Goal: Task Accomplishment & Management: Manage account settings

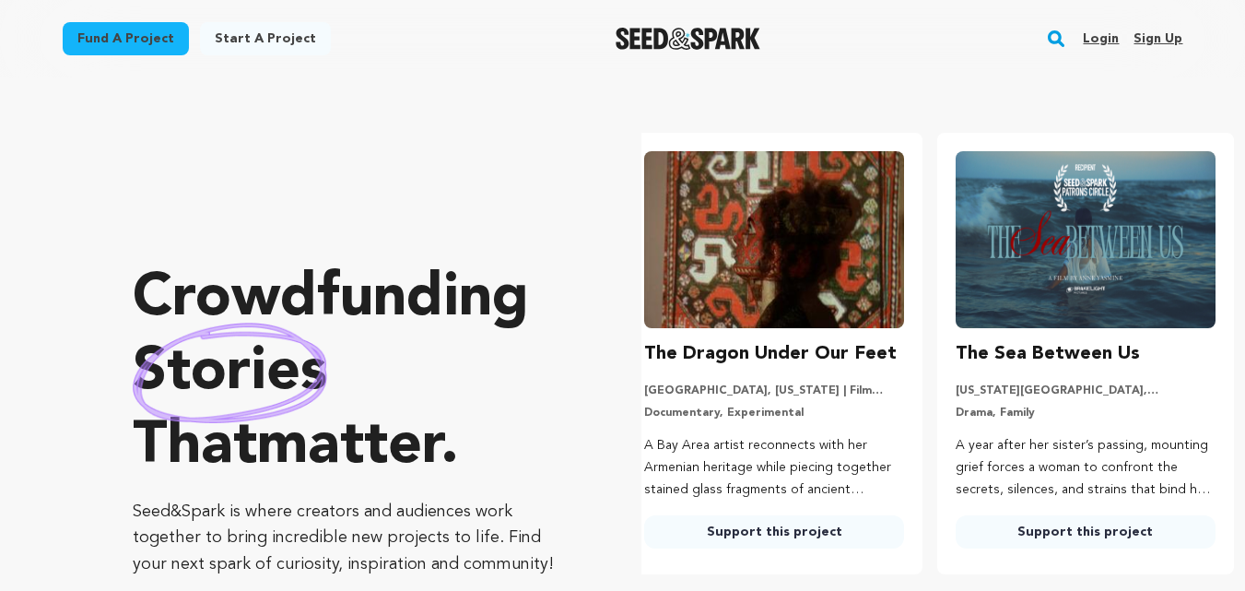
scroll to position [0, 326]
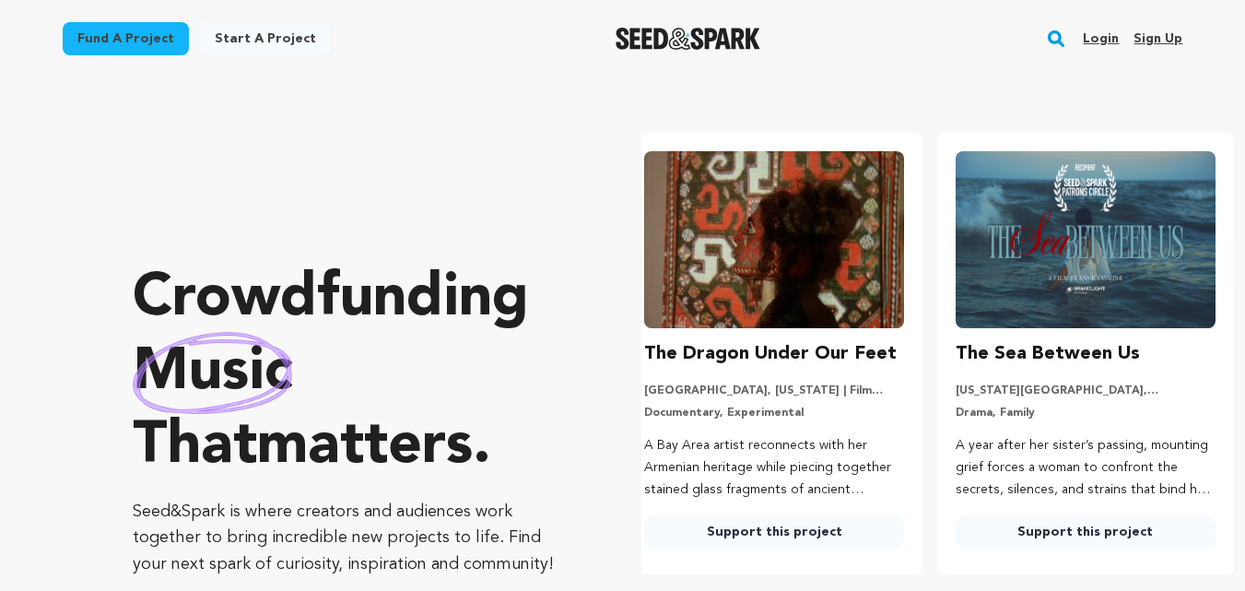
click at [1164, 31] on link "Sign up" at bounding box center [1157, 38] width 49 height 29
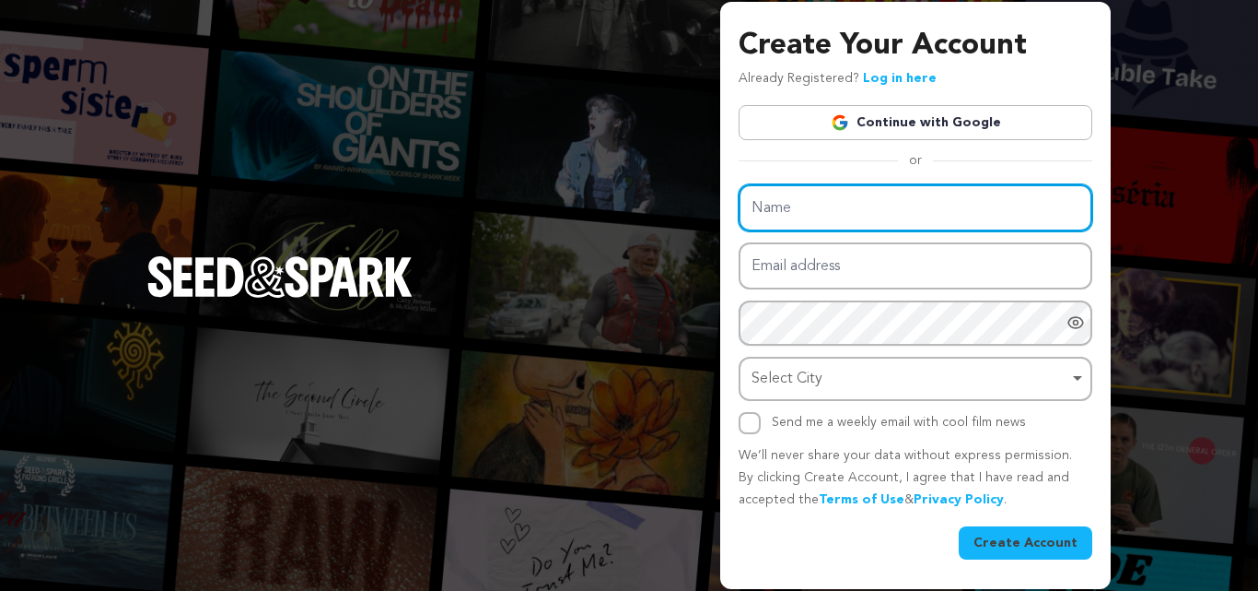
click at [785, 204] on input "Name" at bounding box center [916, 207] width 354 height 47
paste input "E Vapor Squad Wellington Disposables, Vape, Delta 8, CBD, Kratom, Exotic Snacks…"
type input "E Vapor Squad Wellington Disposables, Vape, Delta 8, CBD, Kratom, Exotic Snacks…"
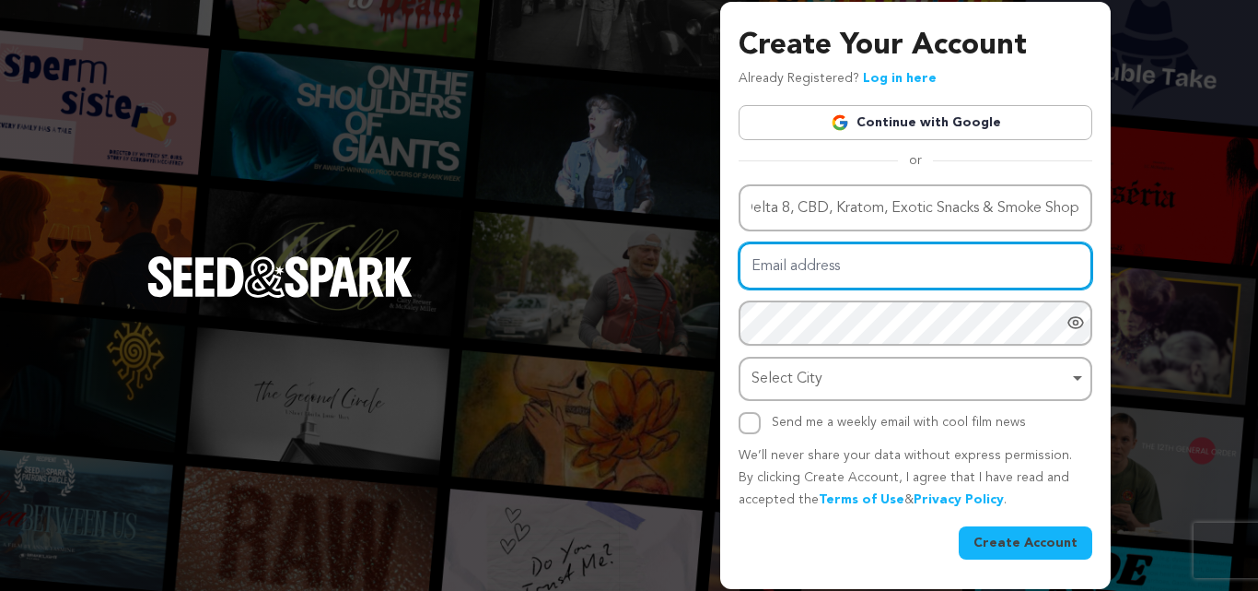
click at [777, 268] on input "Email address" at bounding box center [916, 265] width 354 height 47
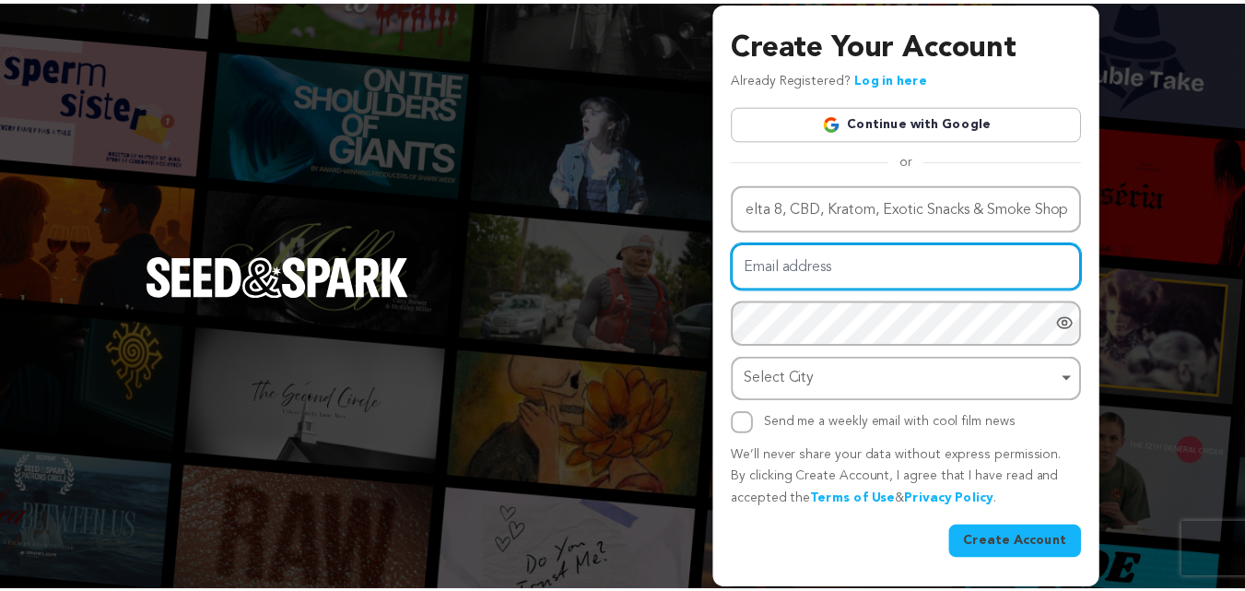
scroll to position [0, 0]
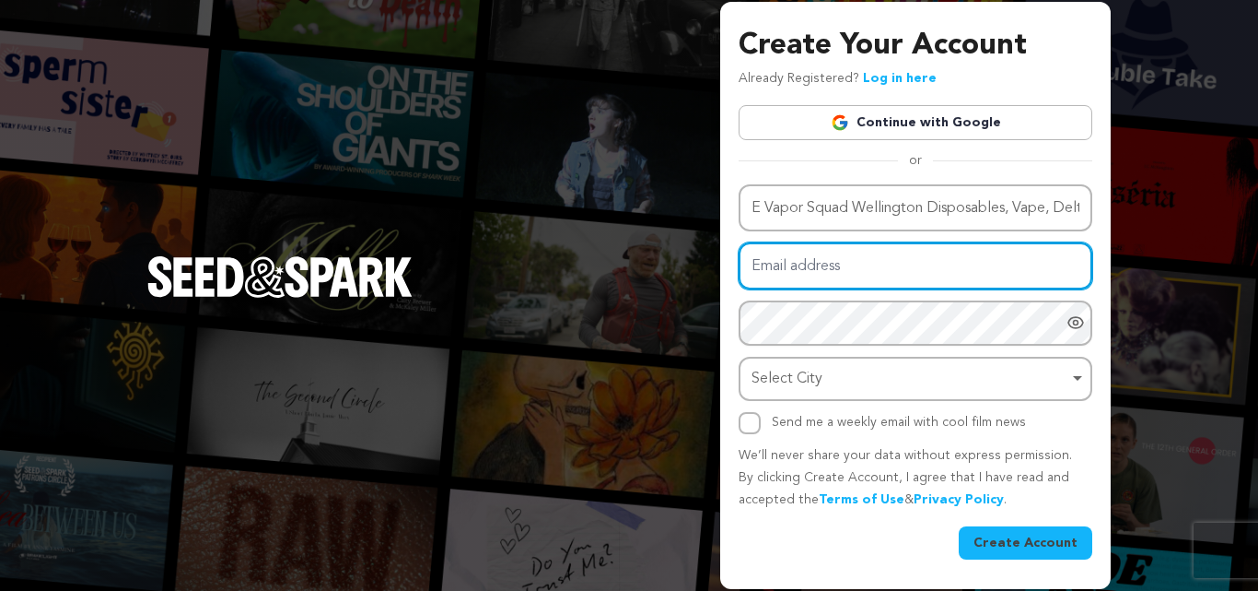
paste input "gelalory@forexzig.com"
type input "gelalory@forexzig.com"
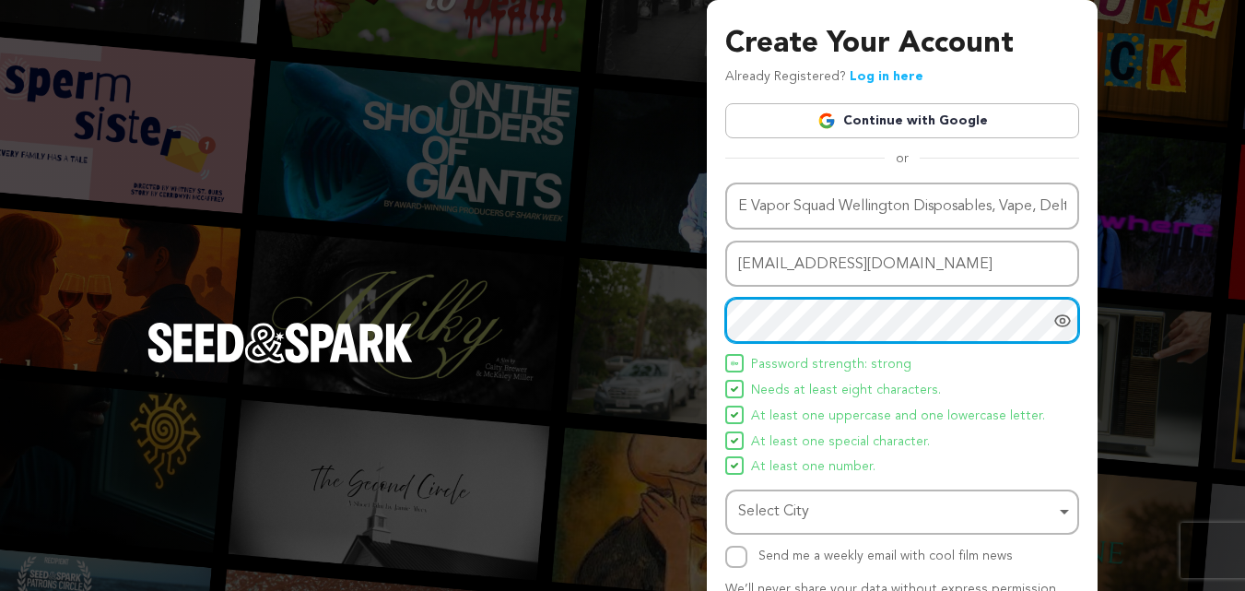
click at [778, 514] on div "Select City Remove item" at bounding box center [896, 511] width 317 height 27
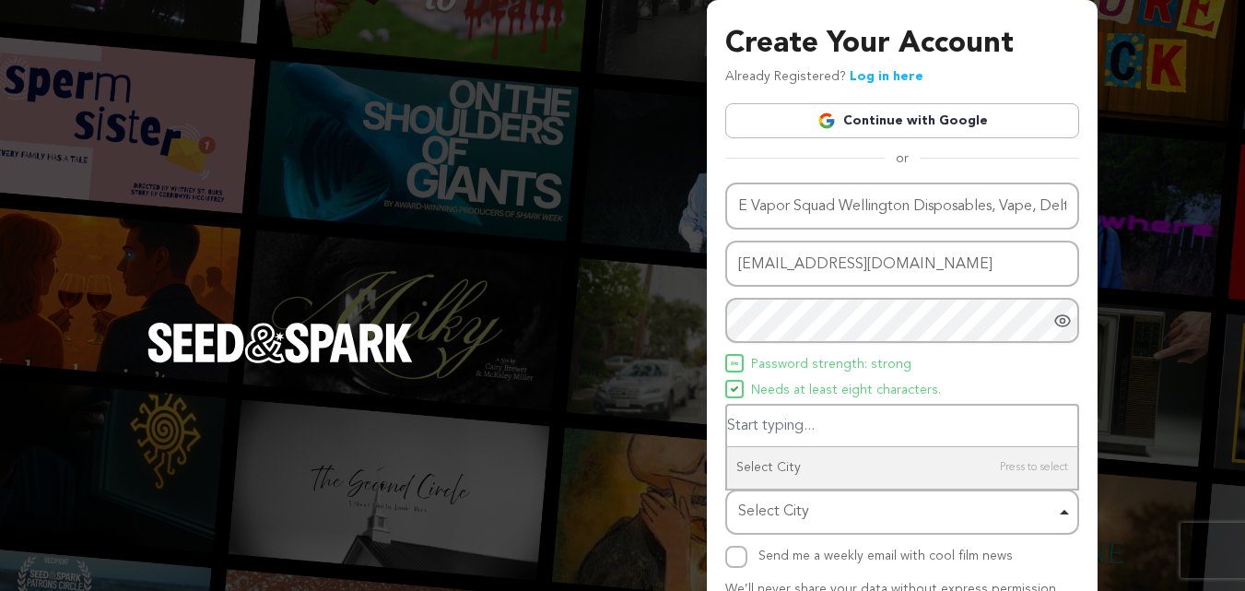
paste input "Wellington"
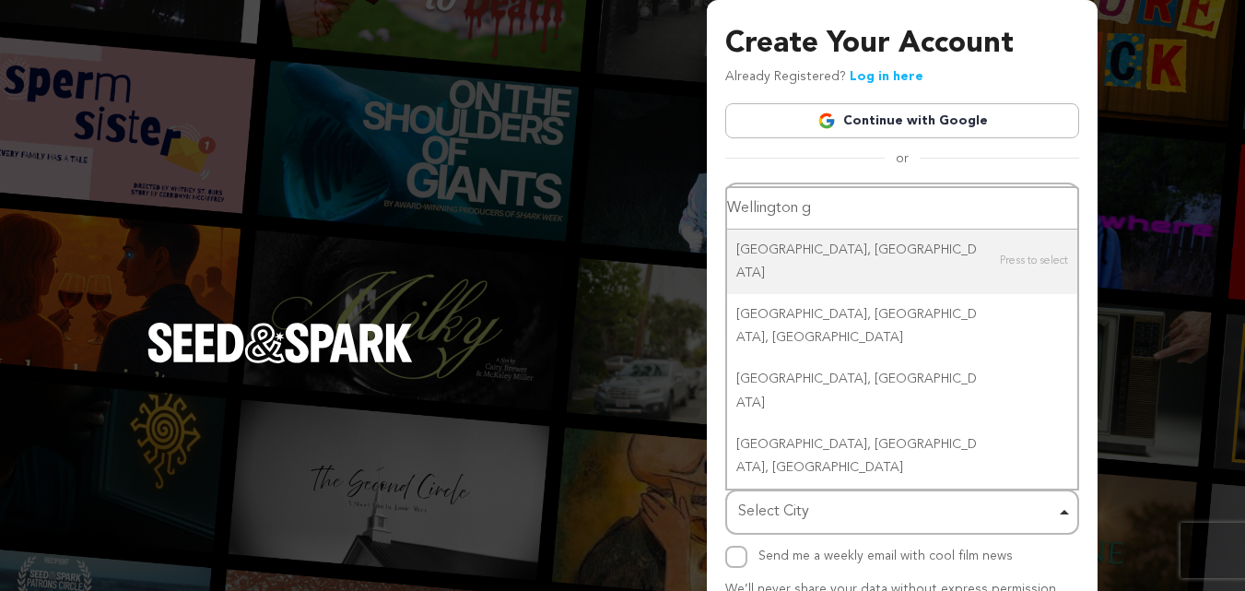
type input "Wellington ga"
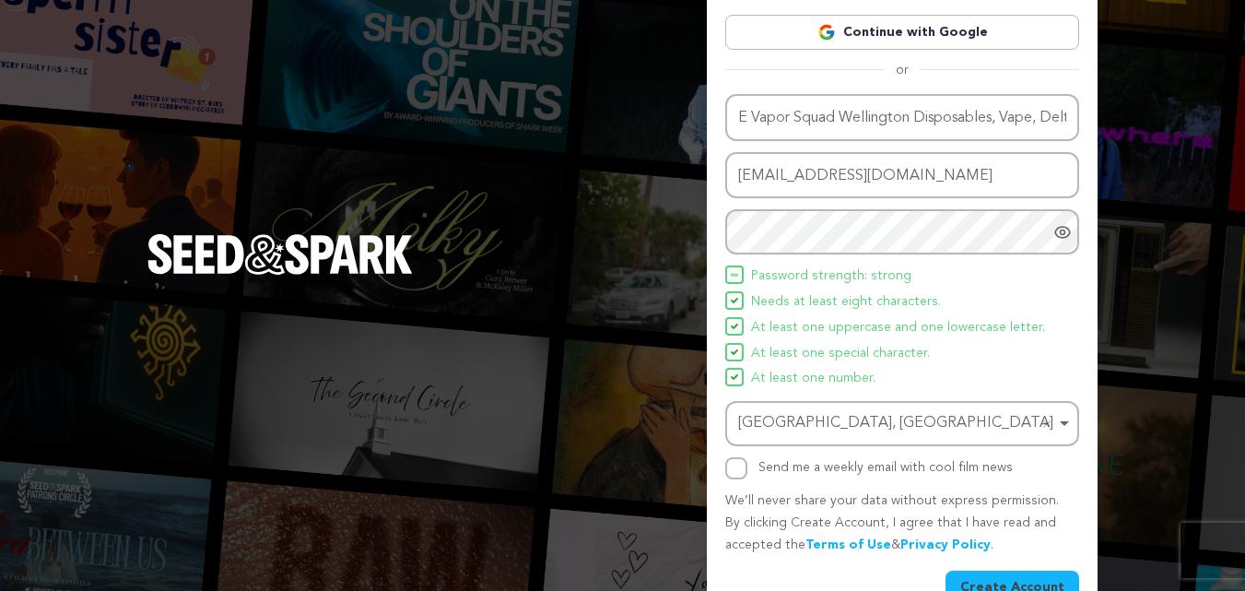
scroll to position [131, 0]
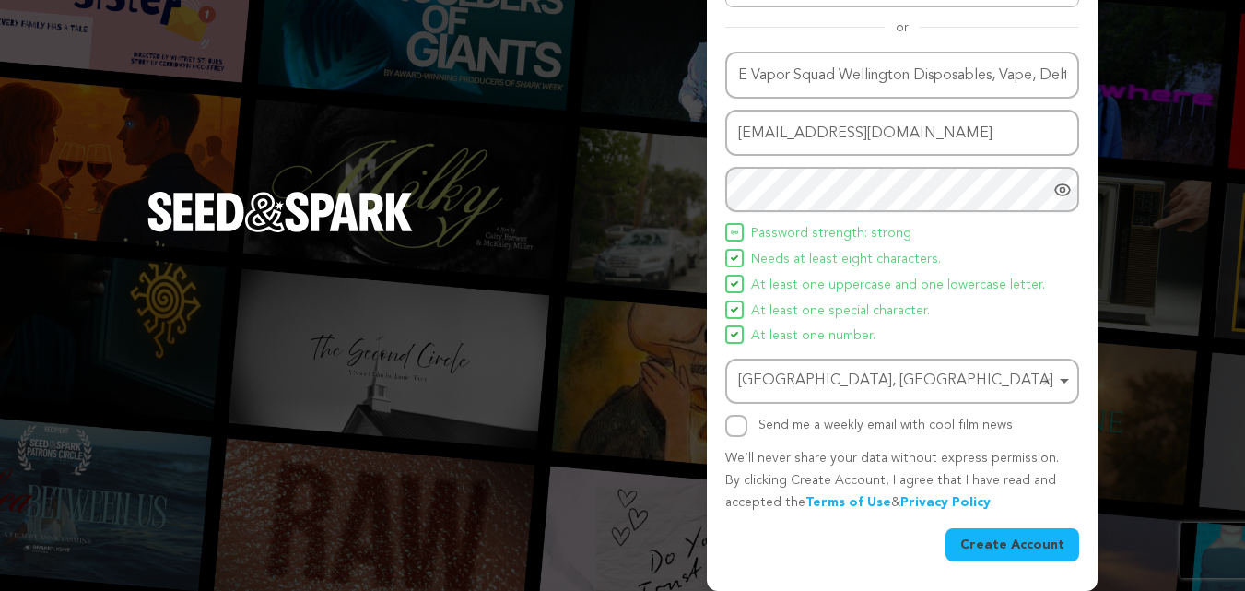
click at [821, 368] on div "Wellington, UK Remove item" at bounding box center [896, 381] width 317 height 27
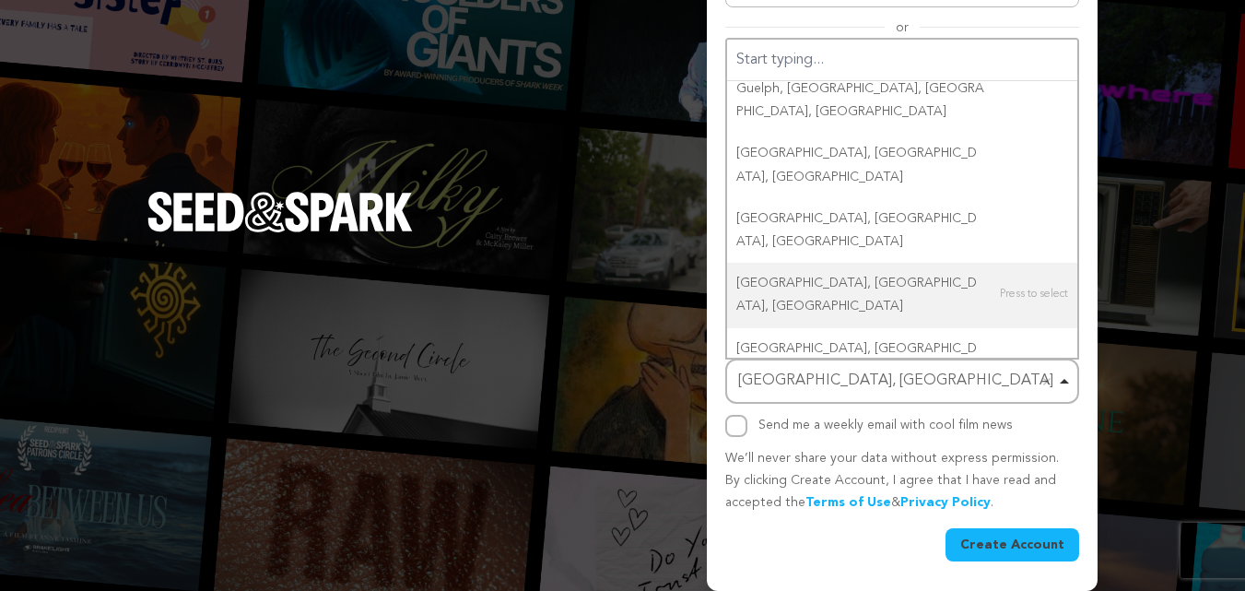
scroll to position [0, 0]
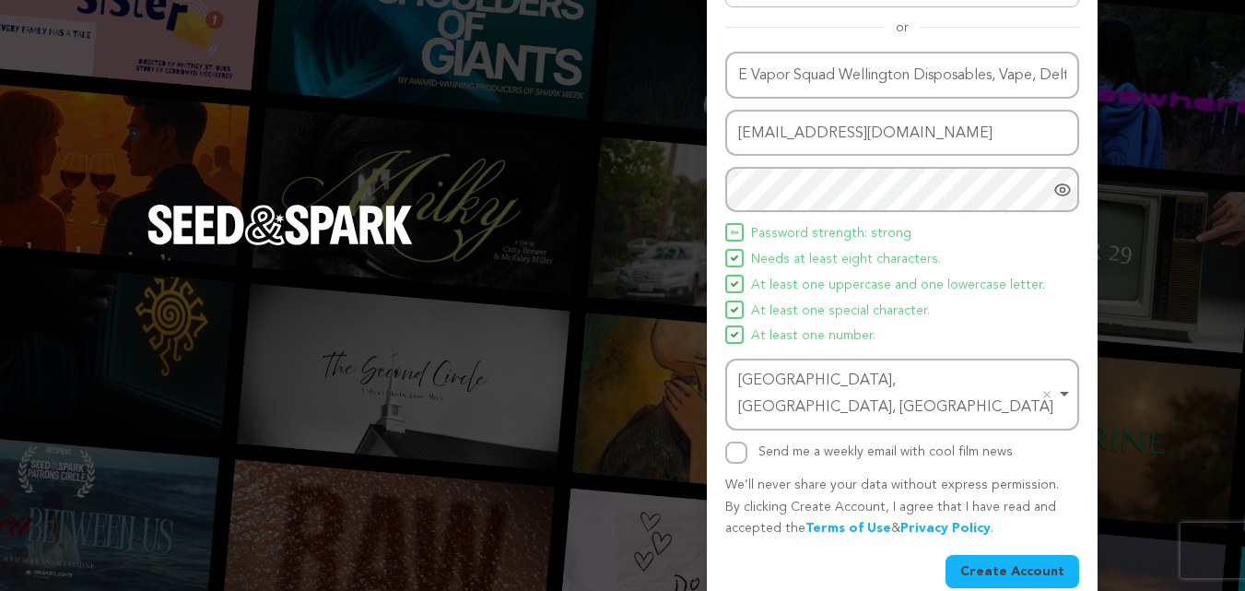
click at [1024, 555] on button "Create Account" at bounding box center [1012, 571] width 134 height 33
click at [1001, 555] on button "Create Account" at bounding box center [1012, 571] width 134 height 33
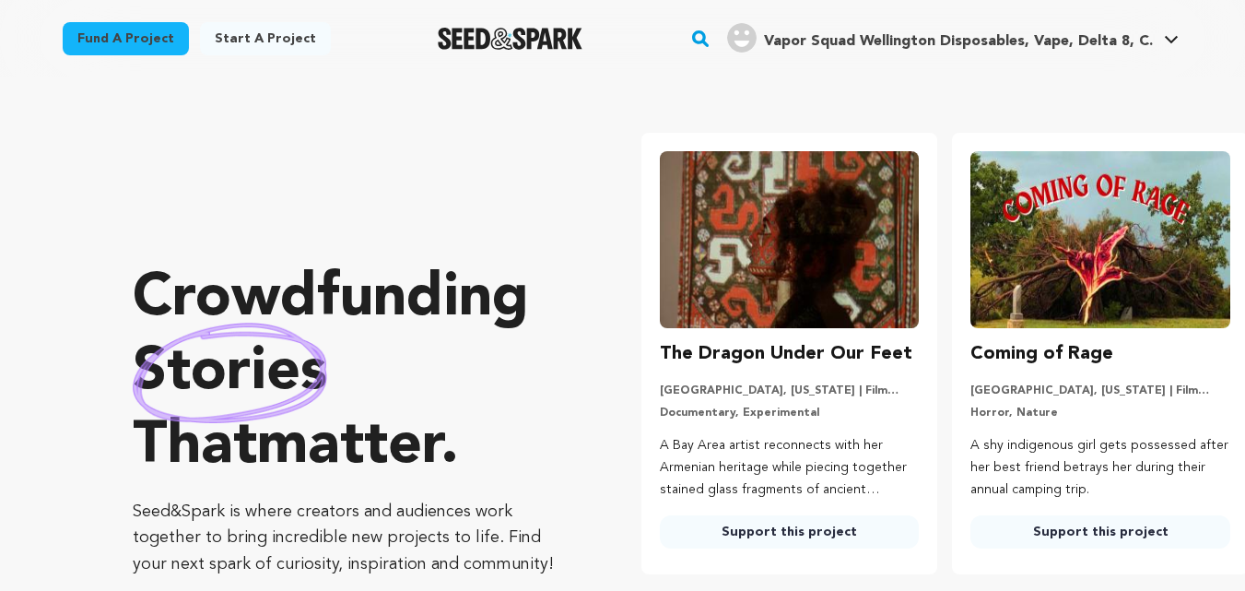
click at [1020, 28] on div "Vapor Squad Wellington Disposables, Vape, Delta 8, C." at bounding box center [940, 37] width 426 height 29
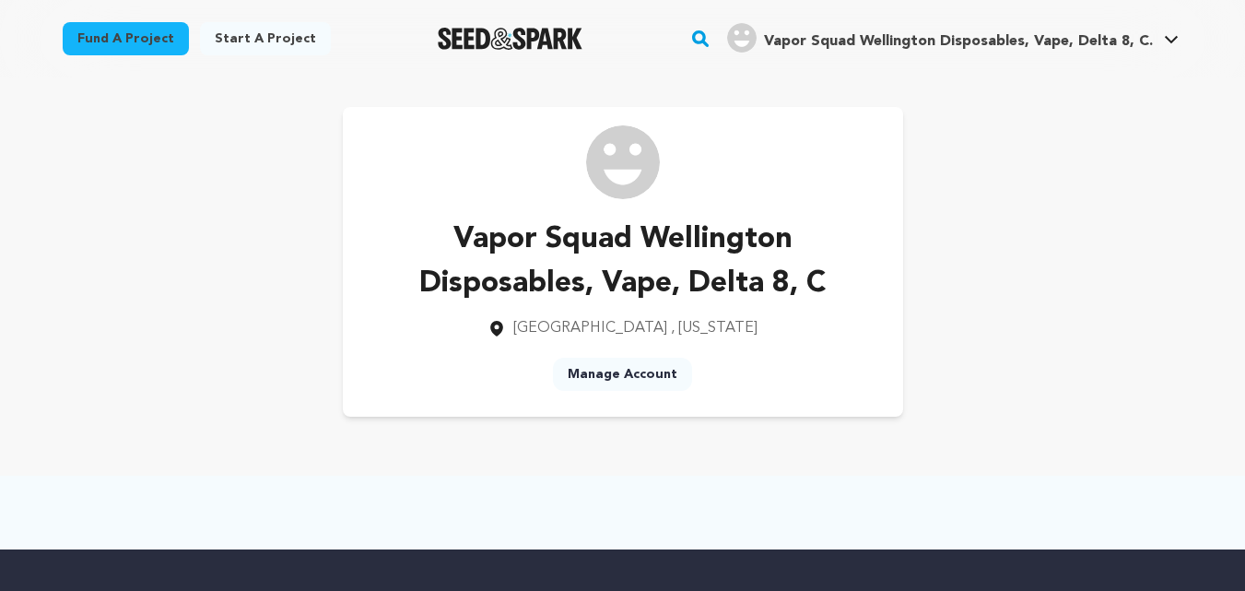
click at [611, 376] on link "Manage Account" at bounding box center [622, 373] width 139 height 33
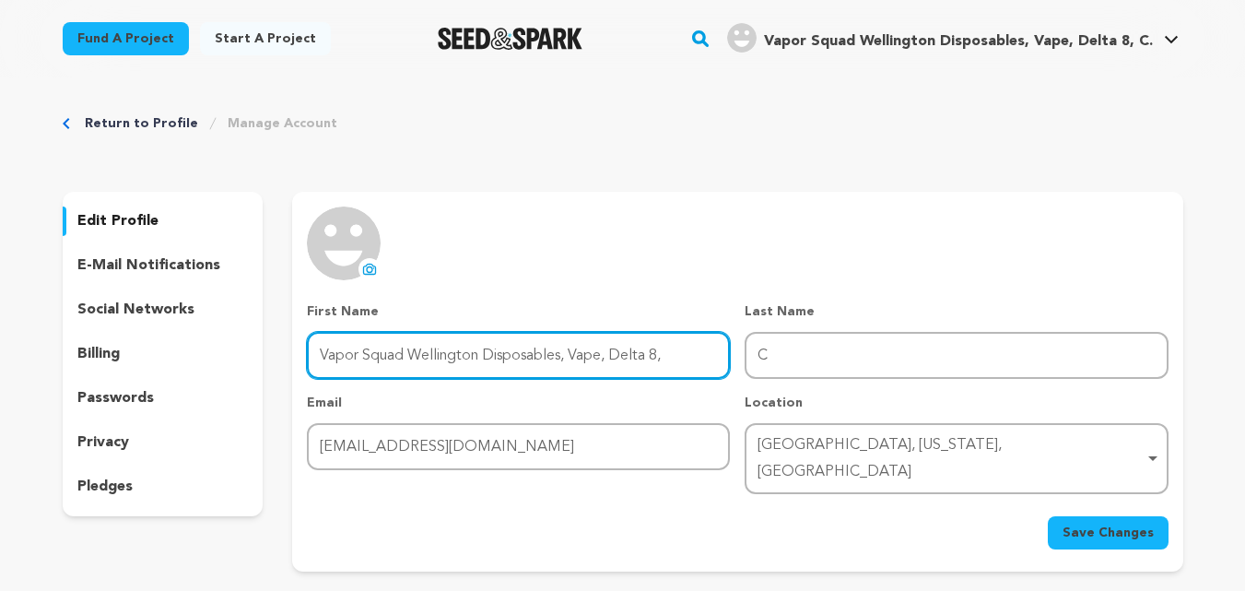
click at [573, 369] on input "Vapor Squad Wellington Disposables, Vape, Delta 8," at bounding box center [518, 355] width 423 height 47
paste input "E Vapor Squad Wellington Disposables, Vape, Delta 8, CBD, Kratom, Exotic Snacks…"
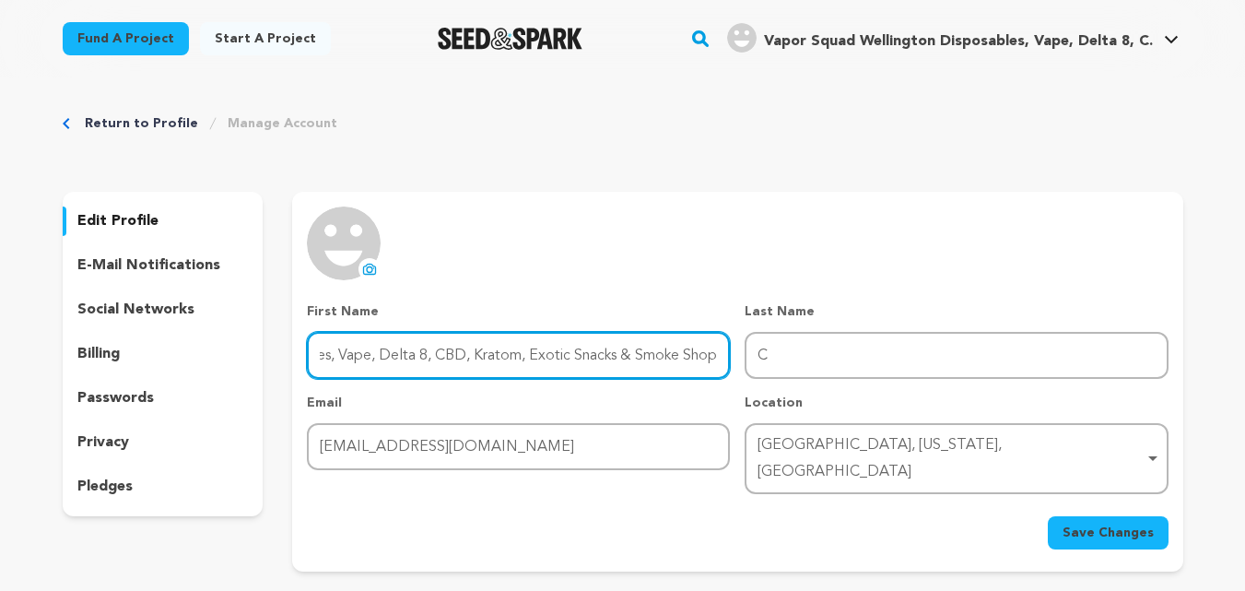
type input "E Vapor Squad Wellington Disposables, Vape, Delta 8, CBD, Kratom, Exotic Snacks…"
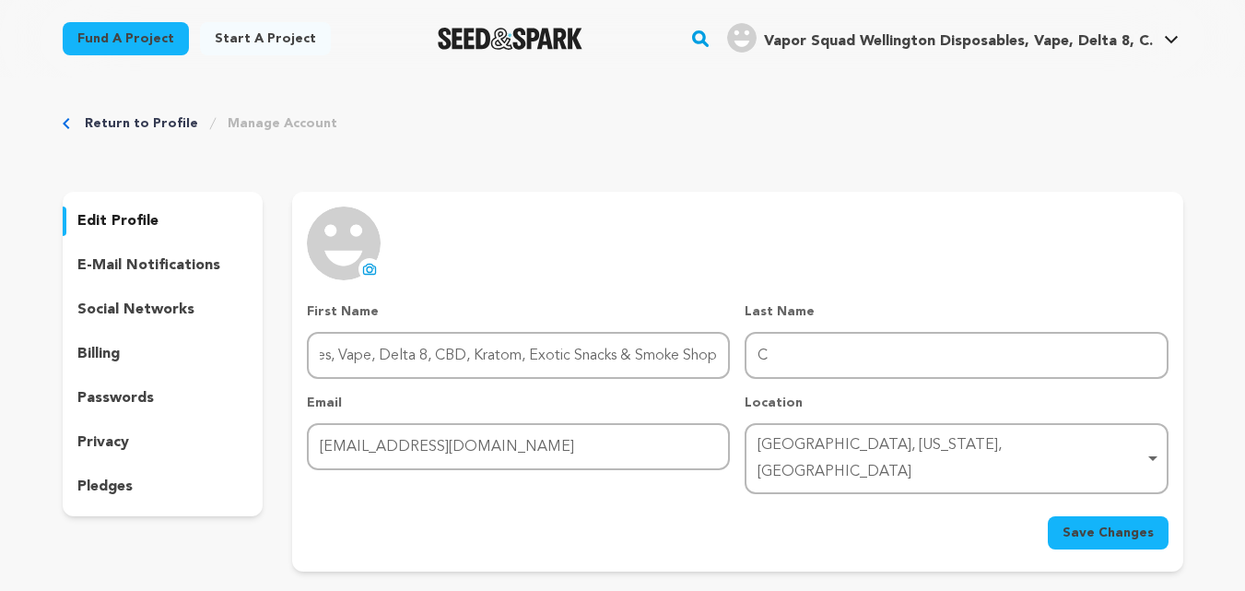
click at [1100, 523] on span "Save Changes" at bounding box center [1107, 532] width 91 height 18
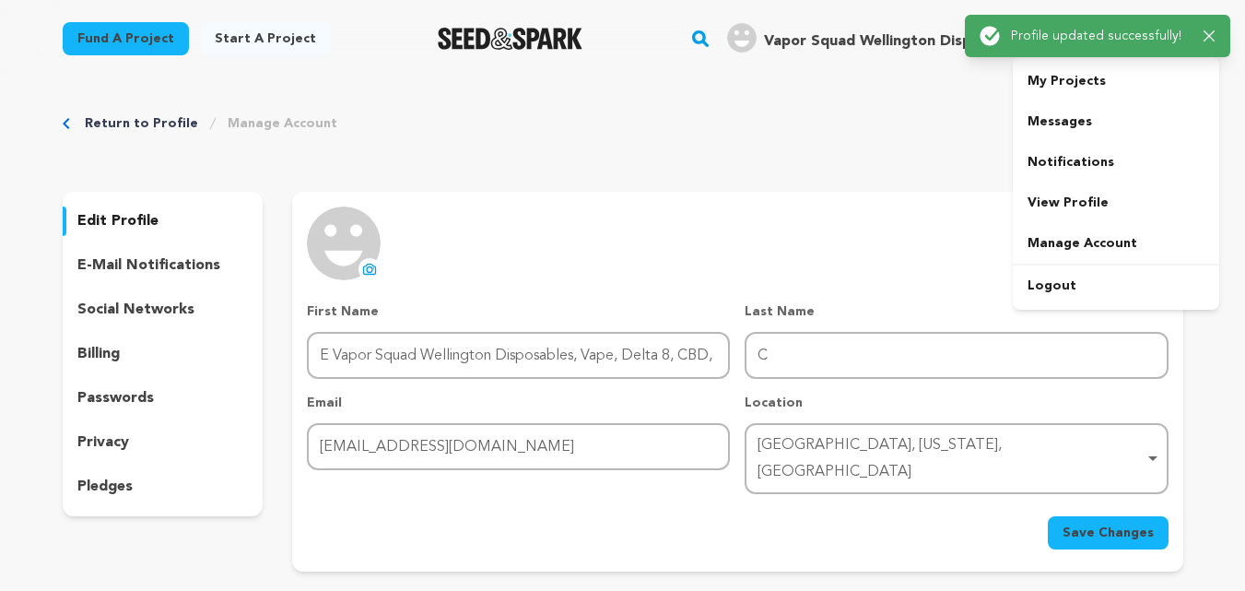
click at [896, 51] on h4 "Vapor Squad Wellington Disposables, Vape, Delta 8, C." at bounding box center [958, 41] width 389 height 22
